Goal: Task Accomplishment & Management: Manage account settings

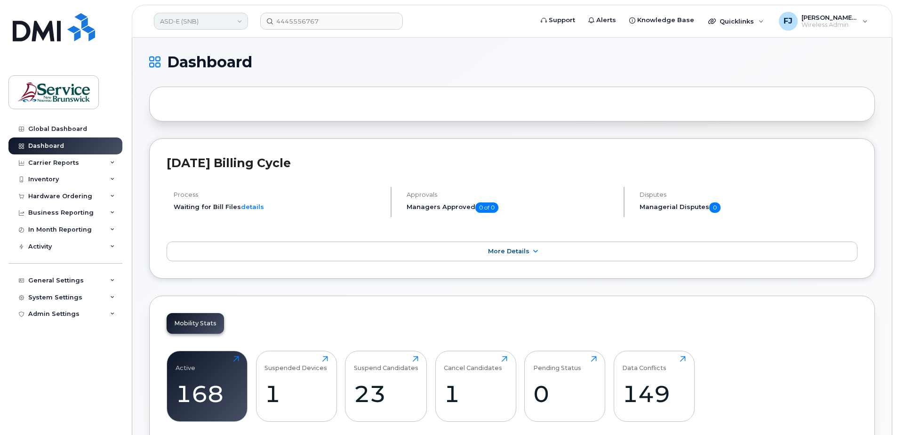
click at [195, 26] on link "ASD-E (SNB)" at bounding box center [201, 21] width 94 height 17
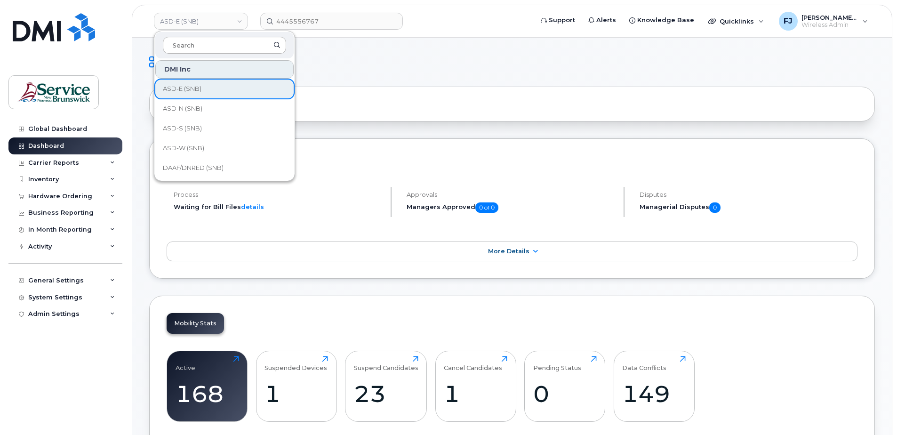
click at [212, 41] on input at bounding box center [224, 45] width 123 height 17
type input "SD"
click at [188, 168] on span "SD (SNB)" at bounding box center [177, 167] width 28 height 9
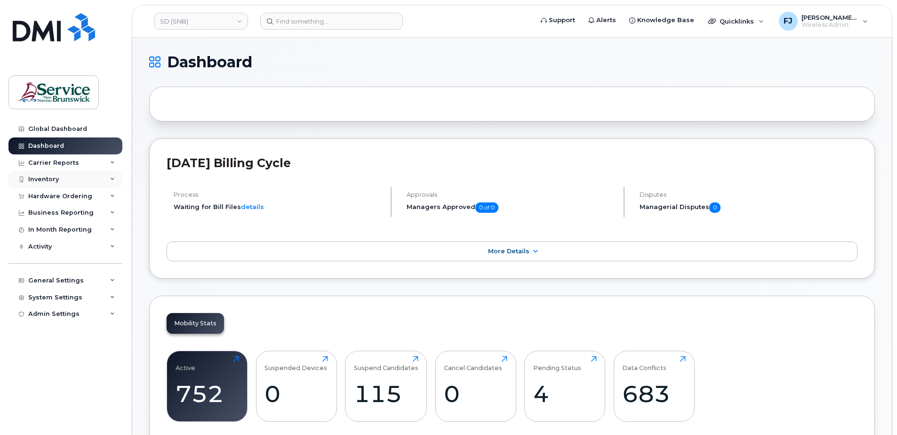
click at [84, 178] on div "Inventory" at bounding box center [65, 179] width 114 height 17
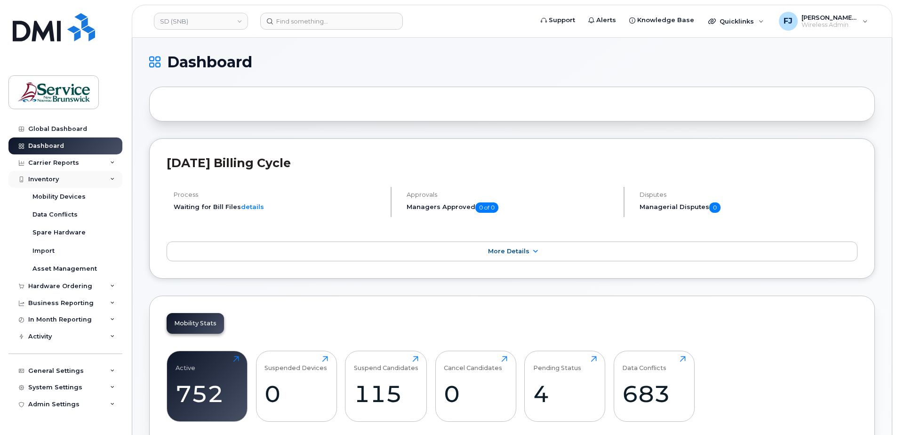
click at [84, 178] on div "Inventory" at bounding box center [65, 179] width 114 height 17
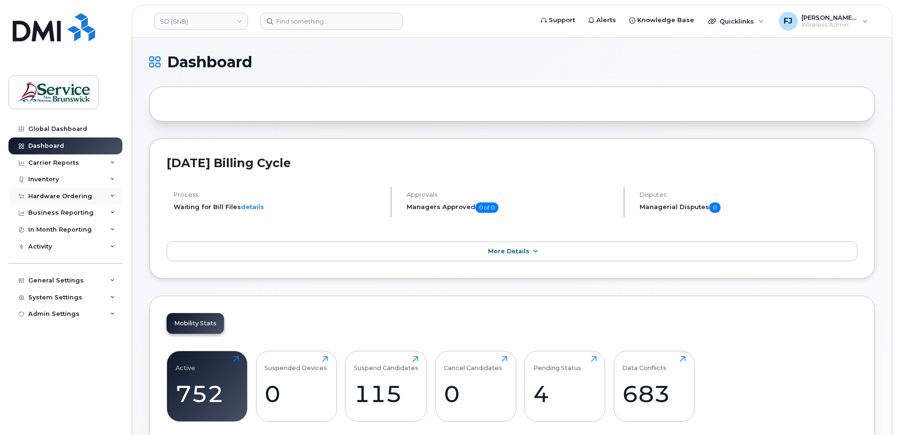
click at [82, 199] on div "Hardware Ordering" at bounding box center [60, 197] width 64 height 8
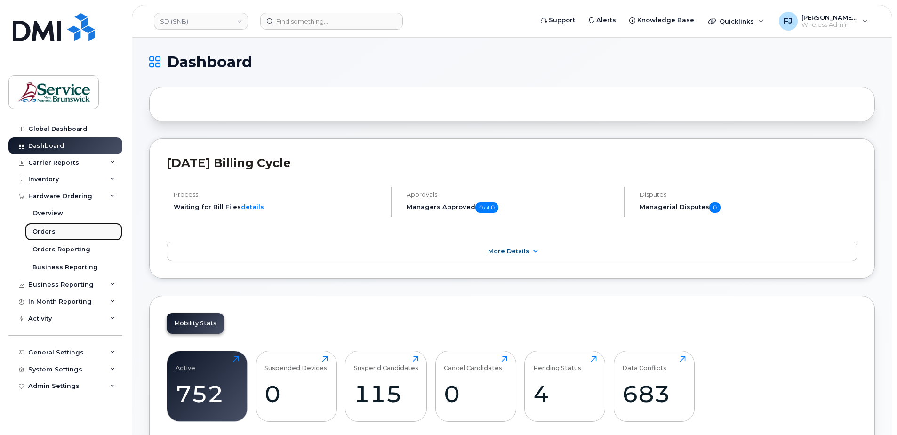
click at [55, 234] on link "Orders" at bounding box center [73, 232] width 97 height 18
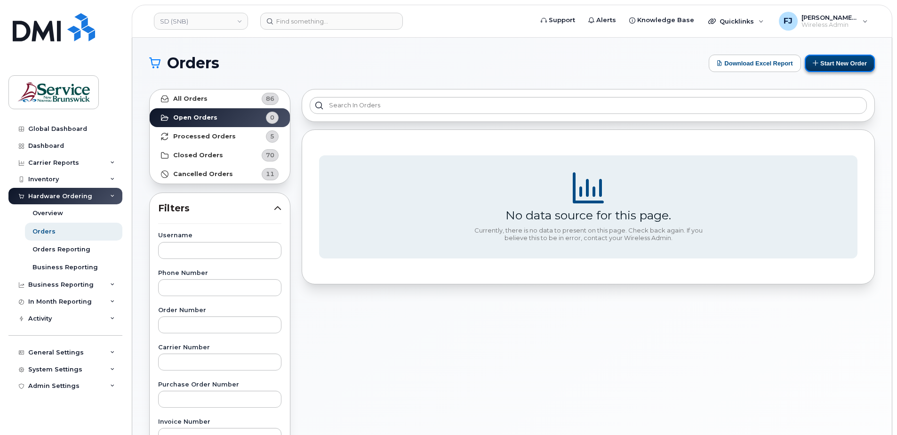
click at [832, 69] on button "Start New Order" at bounding box center [840, 63] width 70 height 17
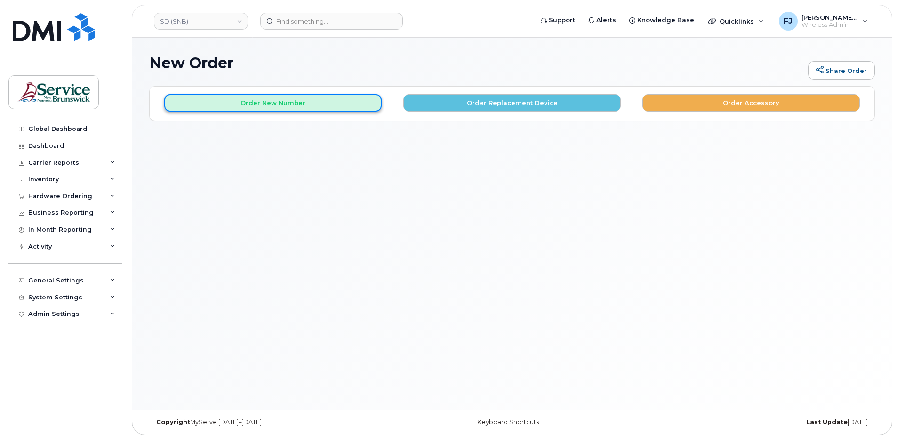
click at [325, 100] on button "Order New Number" at bounding box center [272, 102] width 217 height 17
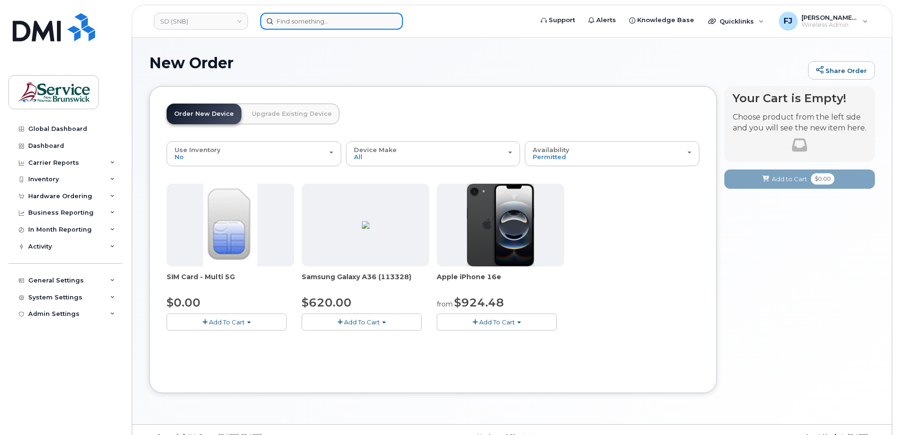
click at [286, 21] on input at bounding box center [331, 21] width 143 height 17
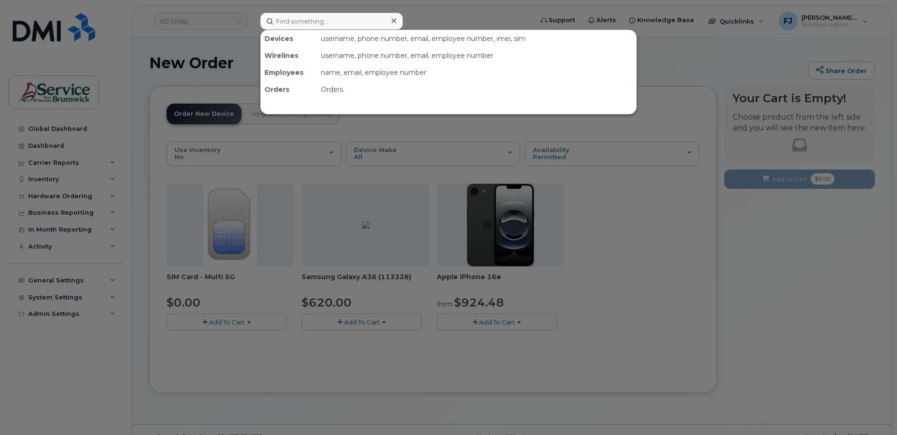
click at [210, 20] on div at bounding box center [448, 217] width 897 height 435
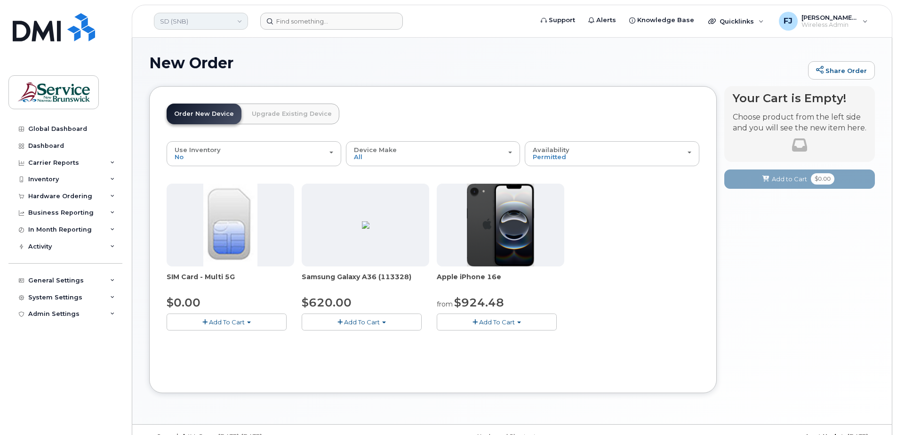
click at [209, 23] on link "SD (SNB)" at bounding box center [201, 21] width 94 height 17
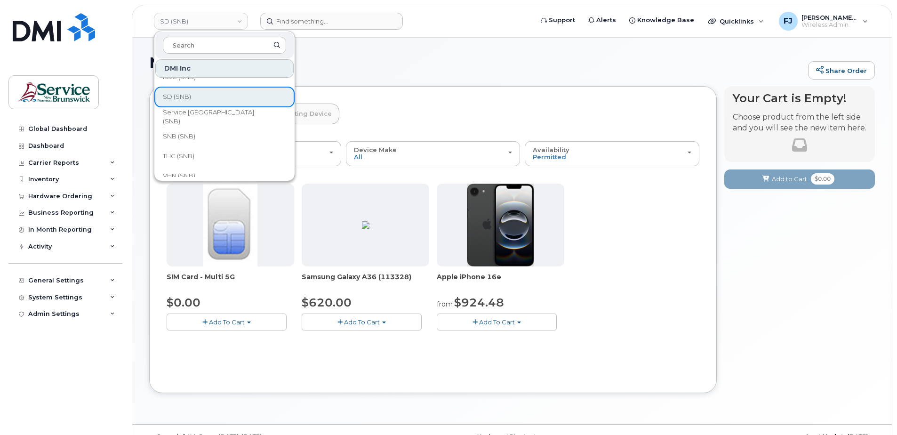
scroll to position [456, 0]
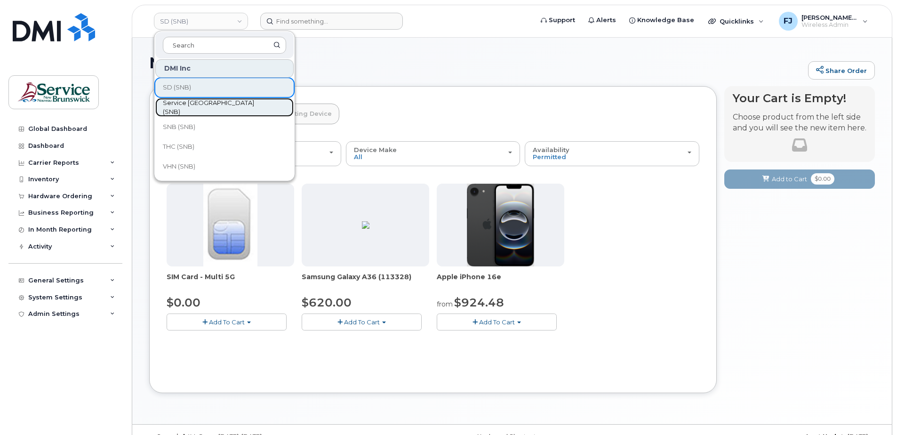
click at [196, 105] on span "Service New Brunswick (SNB)" at bounding box center [217, 107] width 108 height 18
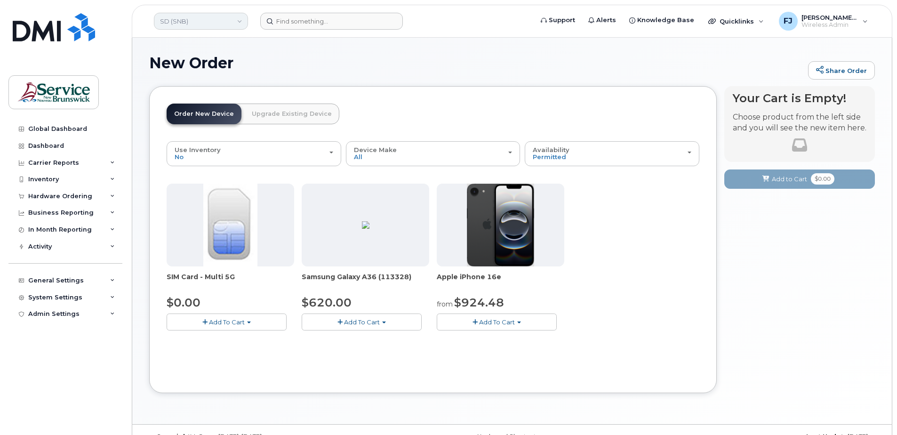
click at [184, 19] on link "SD (SNB)" at bounding box center [201, 21] width 94 height 17
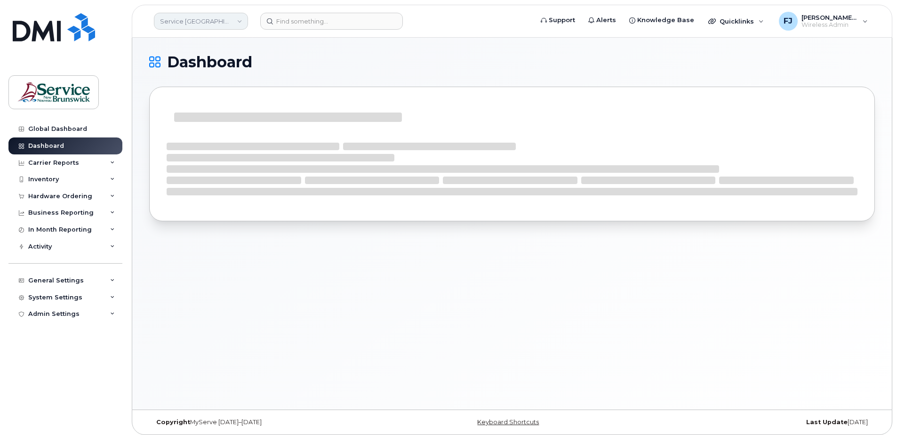
click at [192, 24] on link "Service New Brunswick (SNB)" at bounding box center [201, 21] width 94 height 17
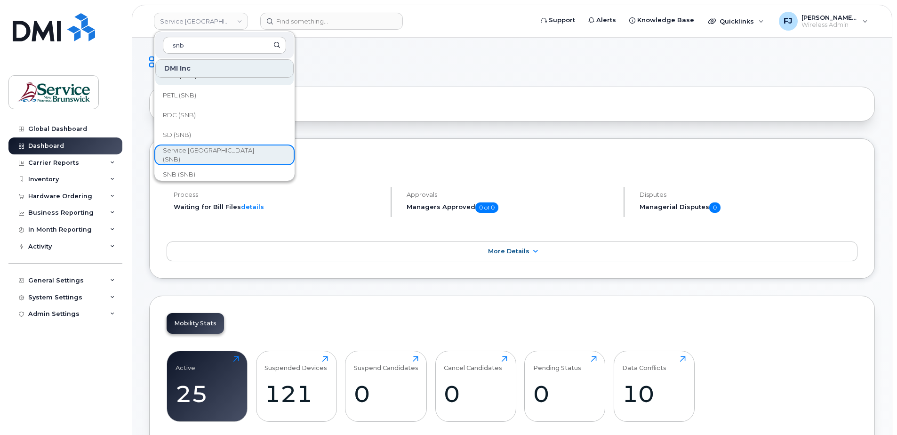
scroll to position [424, 0]
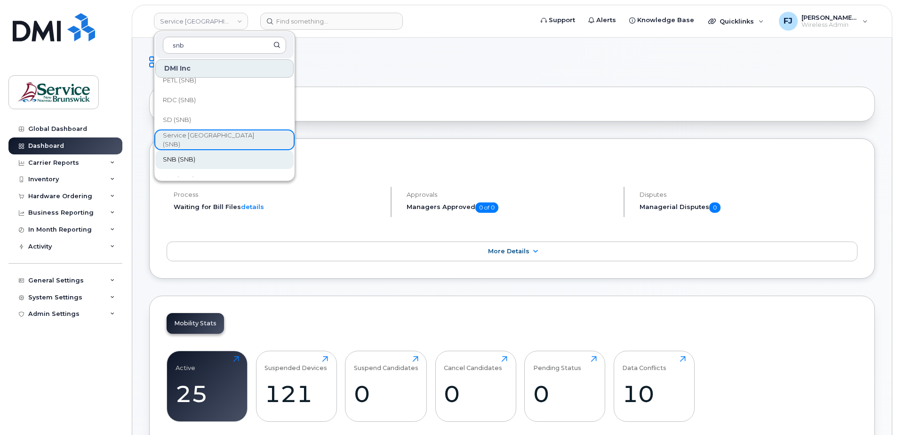
type input "snb"
click at [196, 159] on link "SNB (SNB)" at bounding box center [224, 159] width 138 height 19
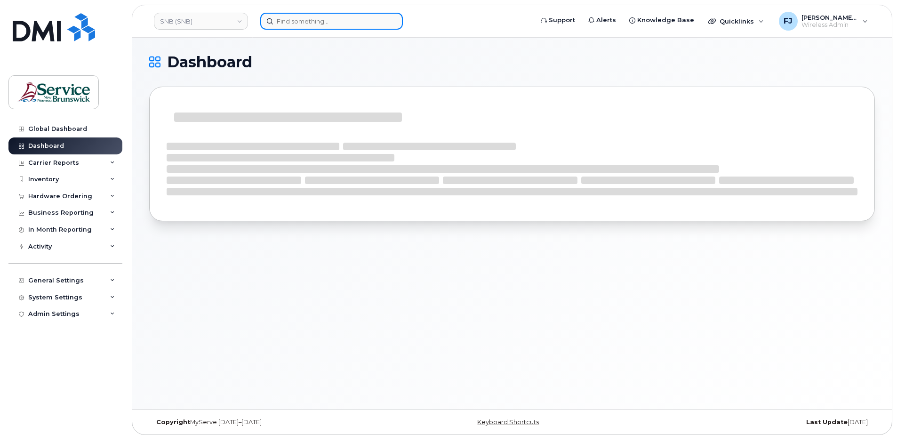
click at [354, 18] on input at bounding box center [331, 21] width 143 height 17
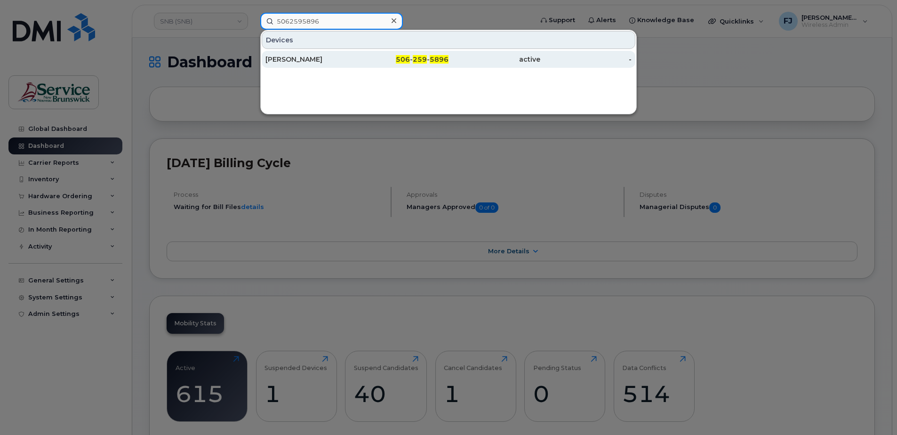
type input "5062595896"
click at [366, 59] on div "506 - 259 - 5896" at bounding box center [403, 59] width 92 height 9
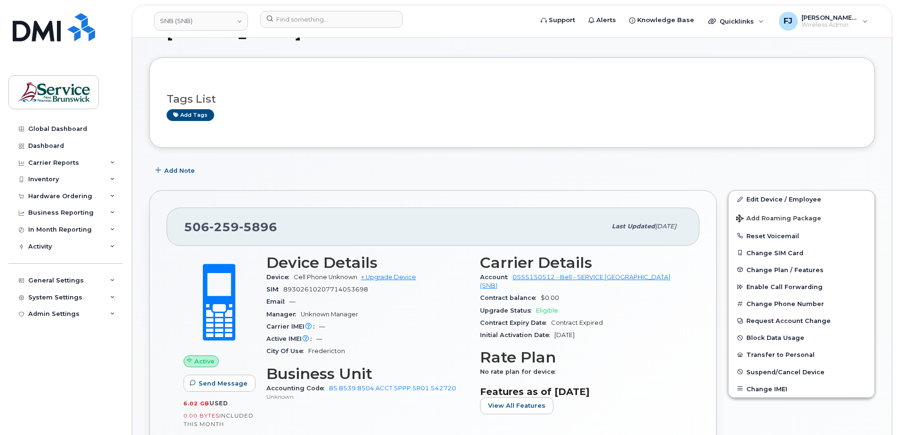
scroll to position [47, 0]
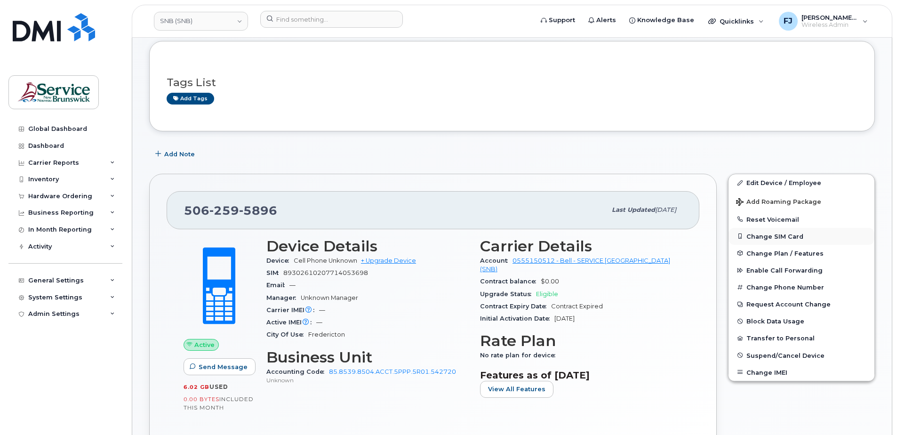
click at [759, 238] on button "Change SIM Card" at bounding box center [802, 236] width 146 height 17
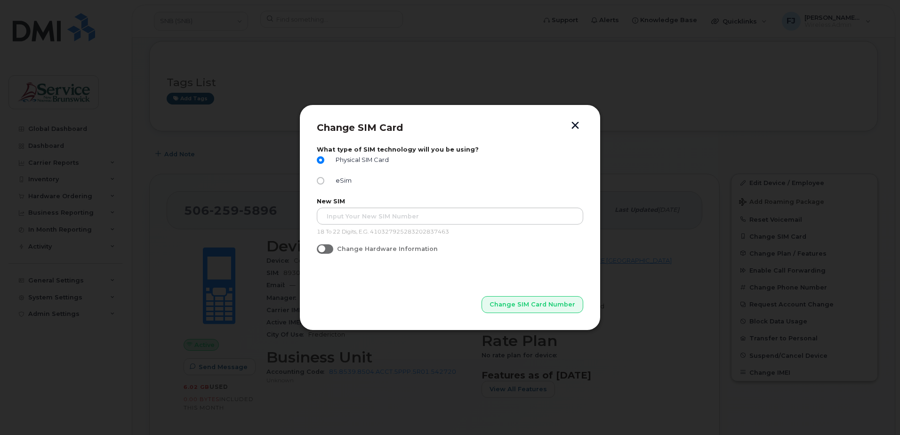
click at [579, 127] on button "button" at bounding box center [575, 126] width 14 height 10
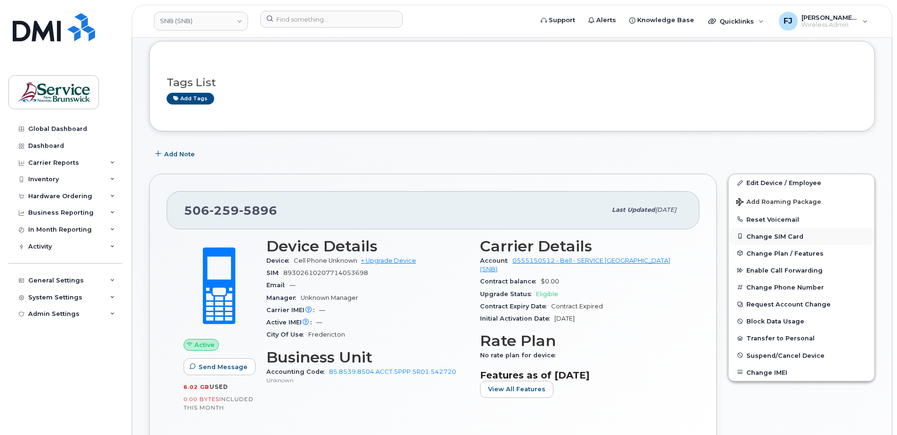
click at [767, 235] on button "Change SIM Card" at bounding box center [802, 236] width 146 height 17
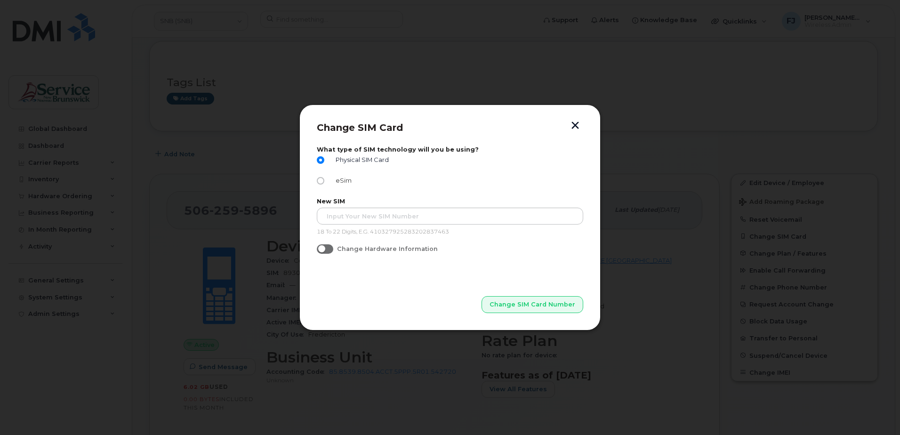
click at [321, 178] on input "eSim" at bounding box center [321, 181] width 8 height 8
radio input "true"
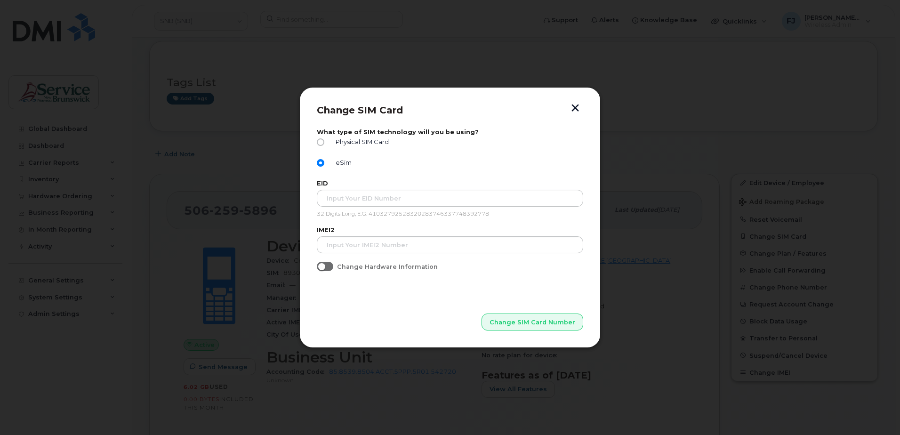
click at [319, 147] on div "Physical SIM Card" at bounding box center [450, 144] width 266 height 12
click at [322, 140] on input "Physical SIM Card" at bounding box center [321, 142] width 8 height 8
radio input "true"
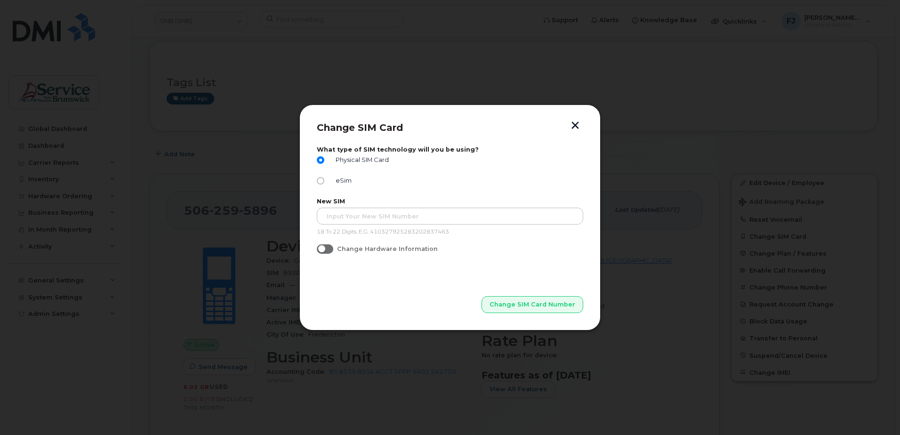
click at [573, 126] on button "button" at bounding box center [575, 126] width 14 height 10
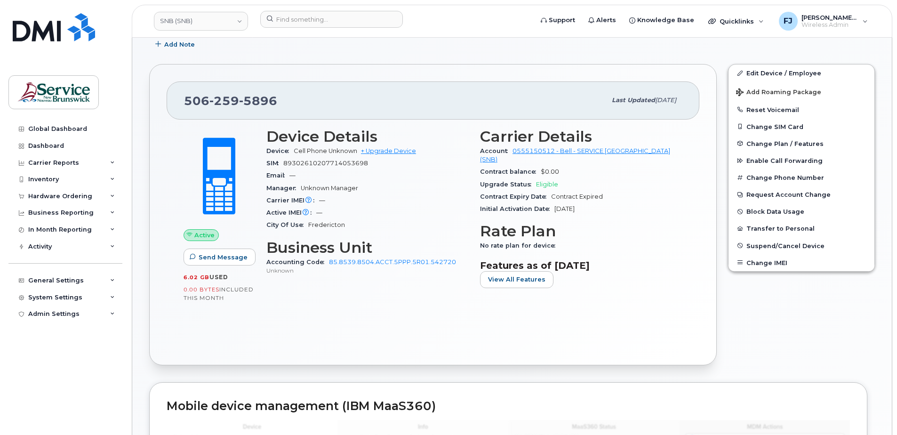
scroll to position [141, 0]
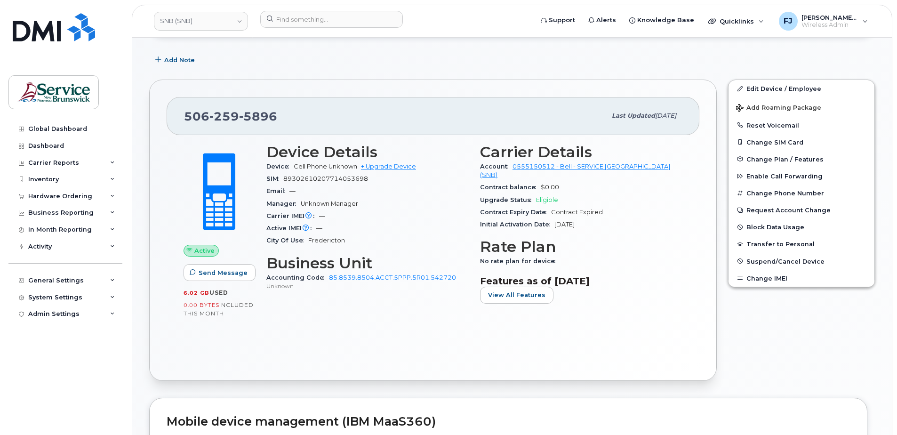
click at [435, 210] on div "Carrier IMEI Carrier IMEI is reported during the last billing cycle or change o…" at bounding box center [367, 216] width 202 height 12
click at [633, 218] on div "Initial Activation Date May 27, 2025" at bounding box center [581, 224] width 202 height 12
click at [435, 216] on div "Carrier IMEI Carrier IMEI is reported during the last billing cycle or change o…" at bounding box center [367, 216] width 202 height 12
click at [765, 137] on button "Change SIM Card" at bounding box center [802, 142] width 146 height 17
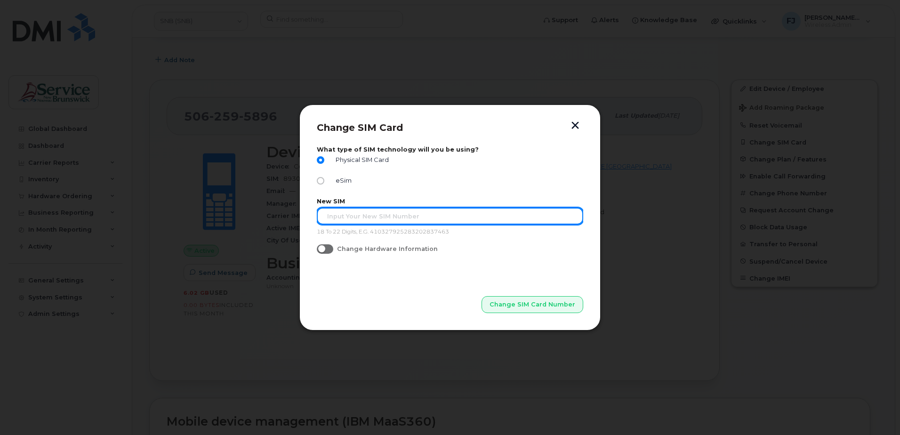
click at [407, 221] on input "text" at bounding box center [450, 216] width 266 height 17
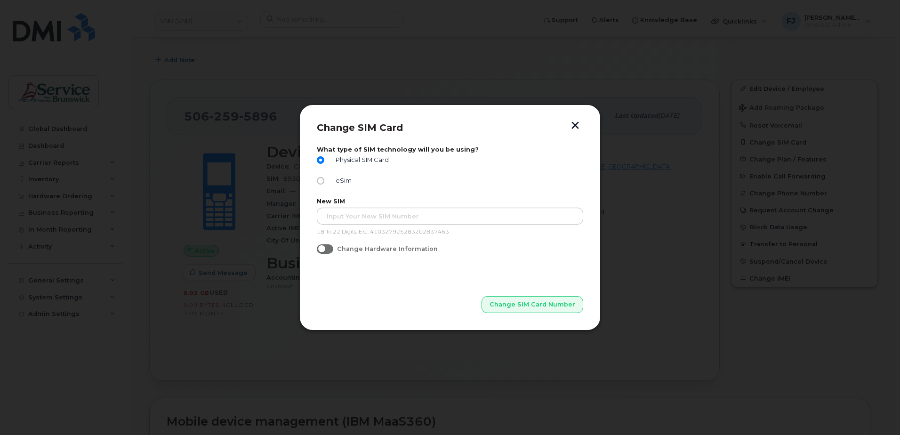
click at [461, 127] on header "Change SIM Card" at bounding box center [450, 134] width 266 height 24
click at [573, 124] on button "button" at bounding box center [575, 126] width 14 height 10
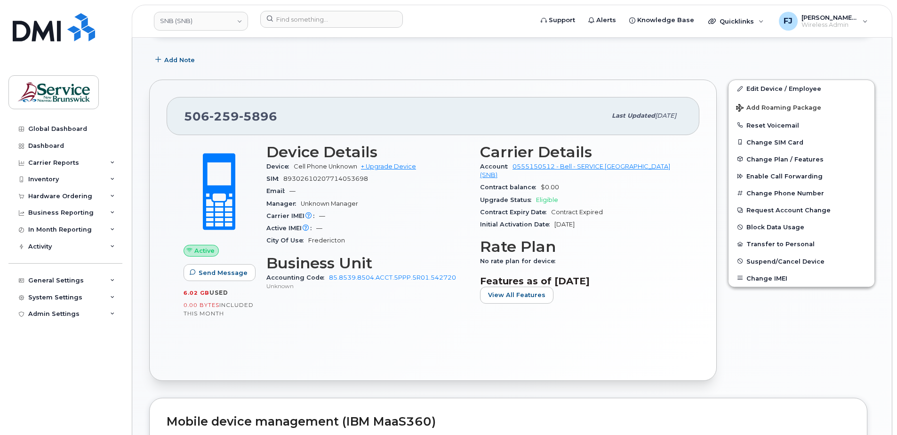
click at [466, 76] on div "506 259 5896 Last updated Aug 27, 2025 Active Send Message 6.02 GB  used 0.00 B…" at bounding box center [433, 230] width 579 height 313
